Goal: Task Accomplishment & Management: Use online tool/utility

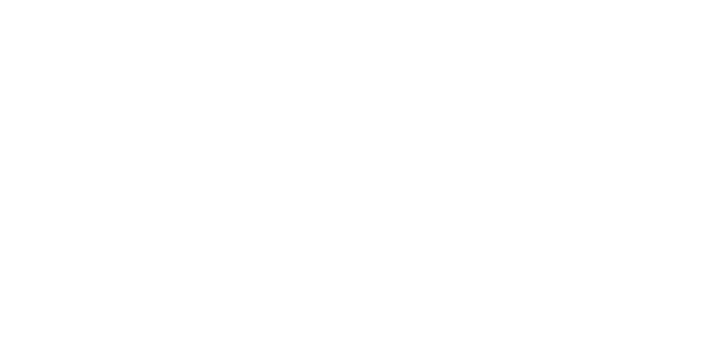
type input "[EMAIL_ADDRESS][DOMAIN_NAME]"
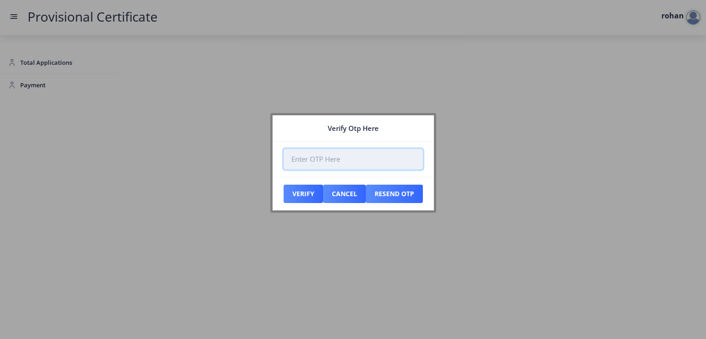
click at [314, 158] on input "number" at bounding box center [353, 159] width 139 height 21
drag, startPoint x: 328, startPoint y: 162, endPoint x: 337, endPoint y: 138, distance: 25.0
click at [328, 161] on input "number" at bounding box center [353, 159] width 139 height 21
type input "203419"
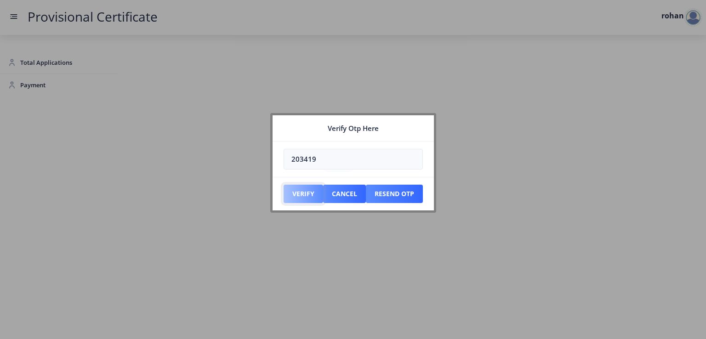
click at [304, 195] on button "Verify" at bounding box center [304, 194] width 40 height 18
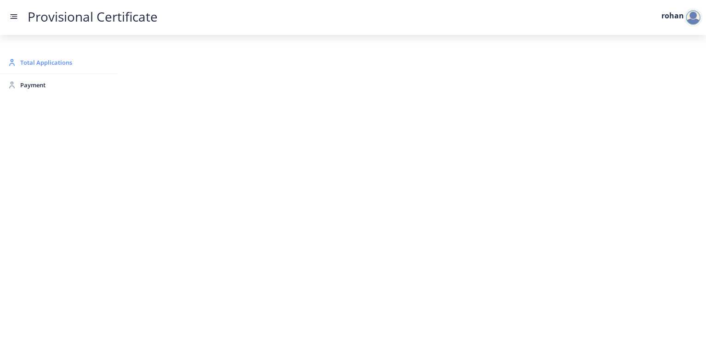
click at [44, 62] on span "Total Applications" at bounding box center [65, 62] width 90 height 11
